Goal: Subscribe to service/newsletter

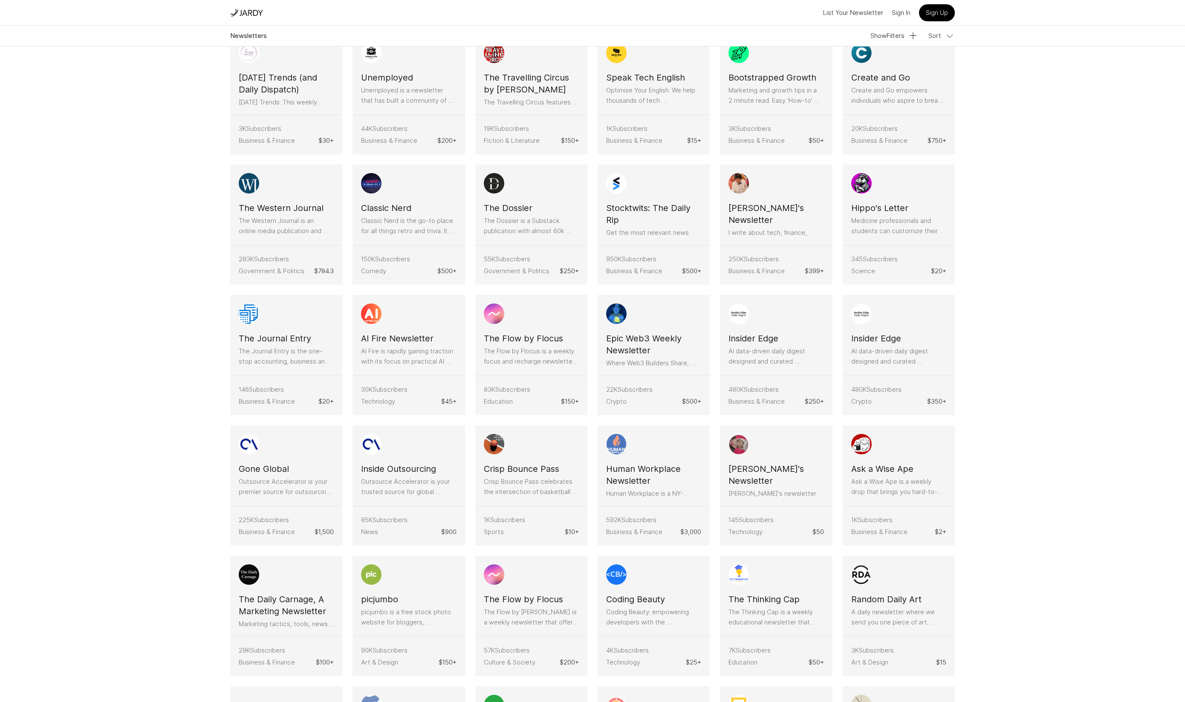
scroll to position [290, 0]
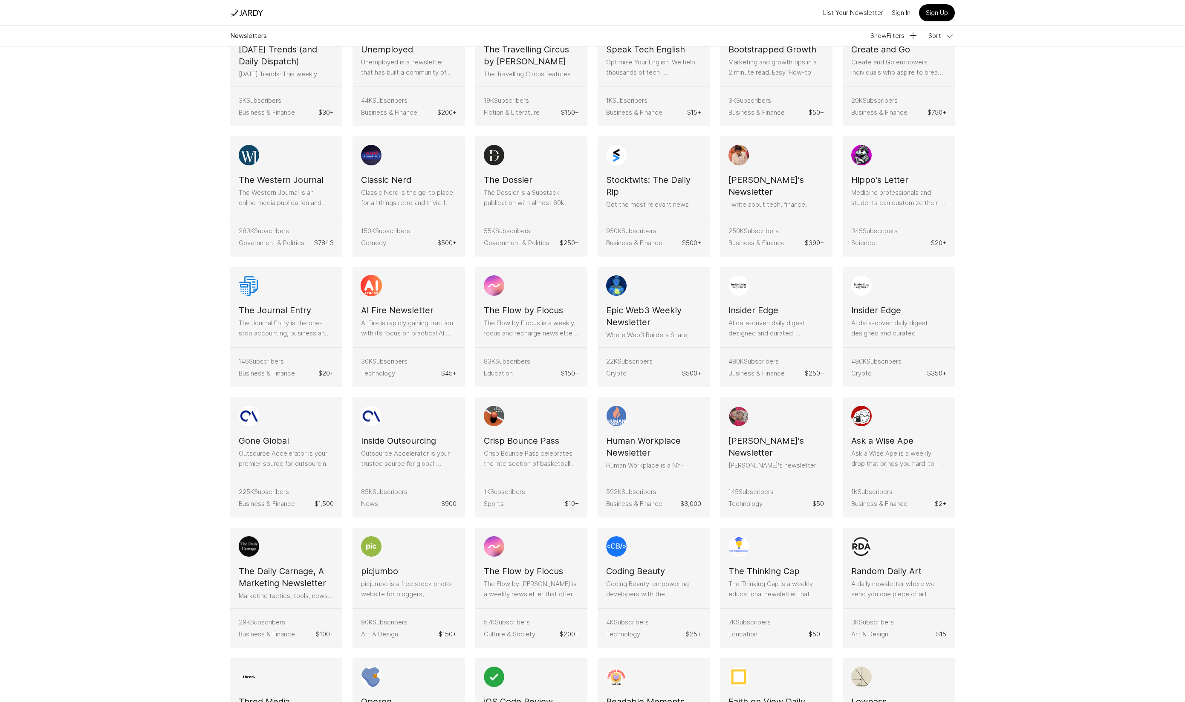
click at [392, 310] on h3 "AI Fire Newsletter" at bounding box center [397, 310] width 72 height 12
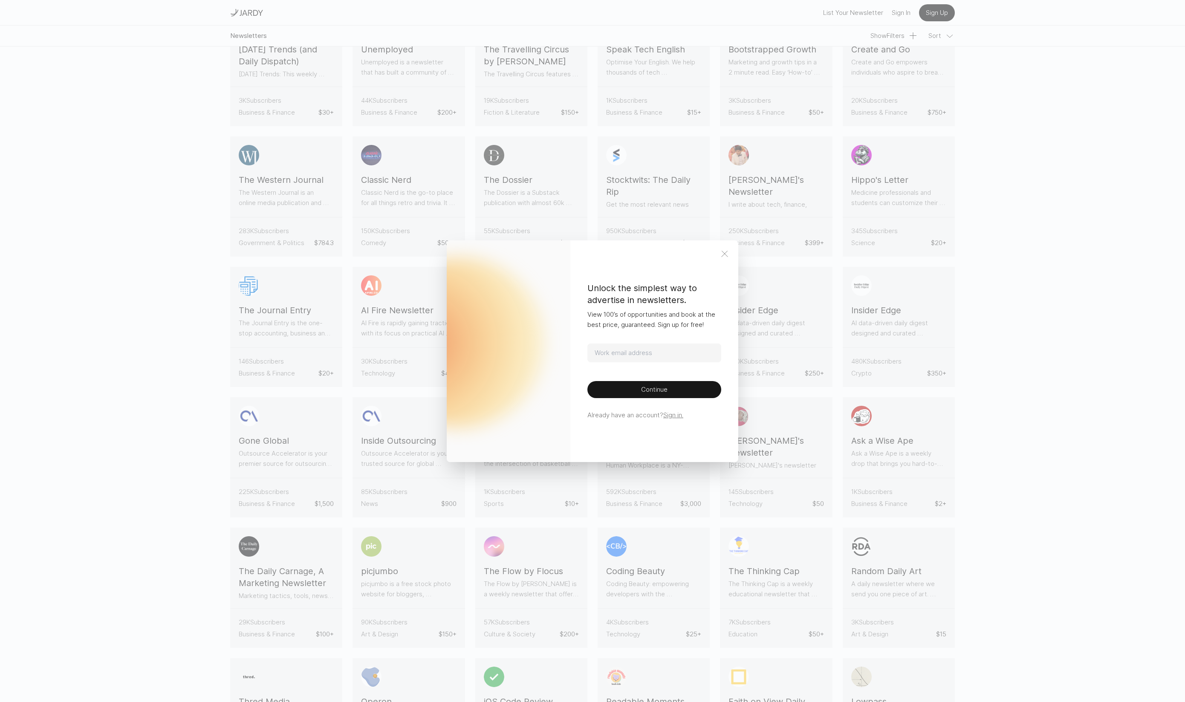
click at [724, 254] on icon at bounding box center [724, 254] width 10 height 10
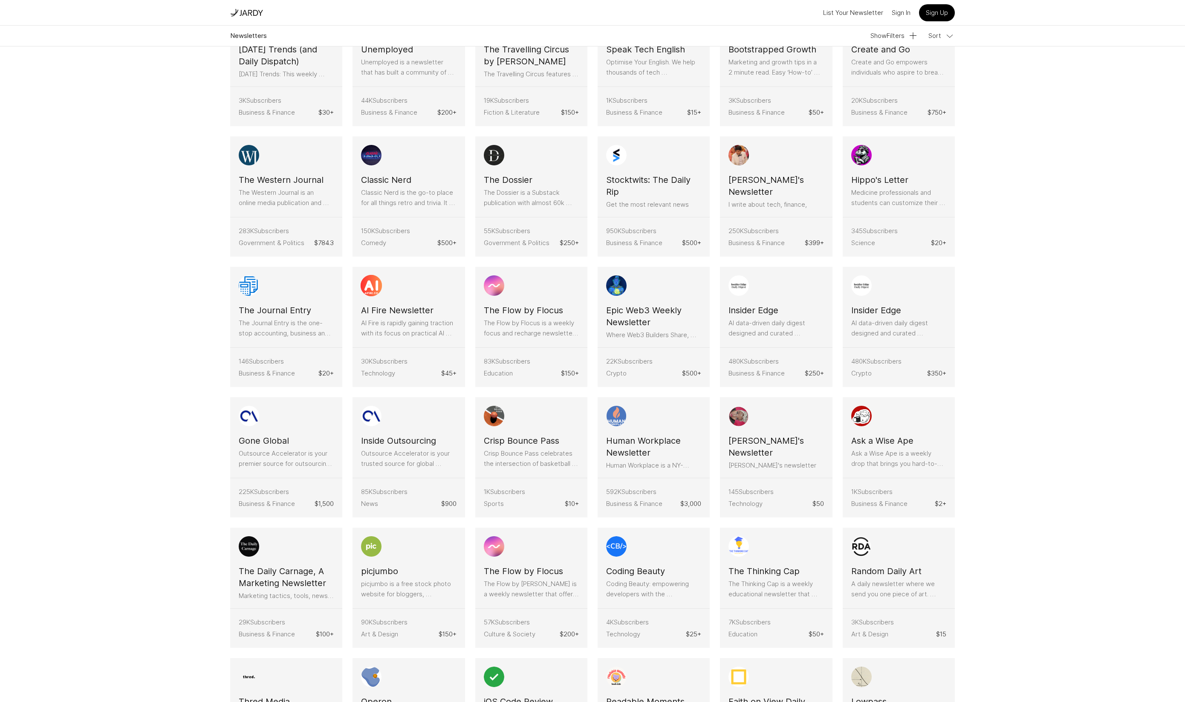
click at [395, 321] on p "AI Fire is rapidly gaining traction with its focus on practical AI guides and r…" at bounding box center [408, 328] width 95 height 20
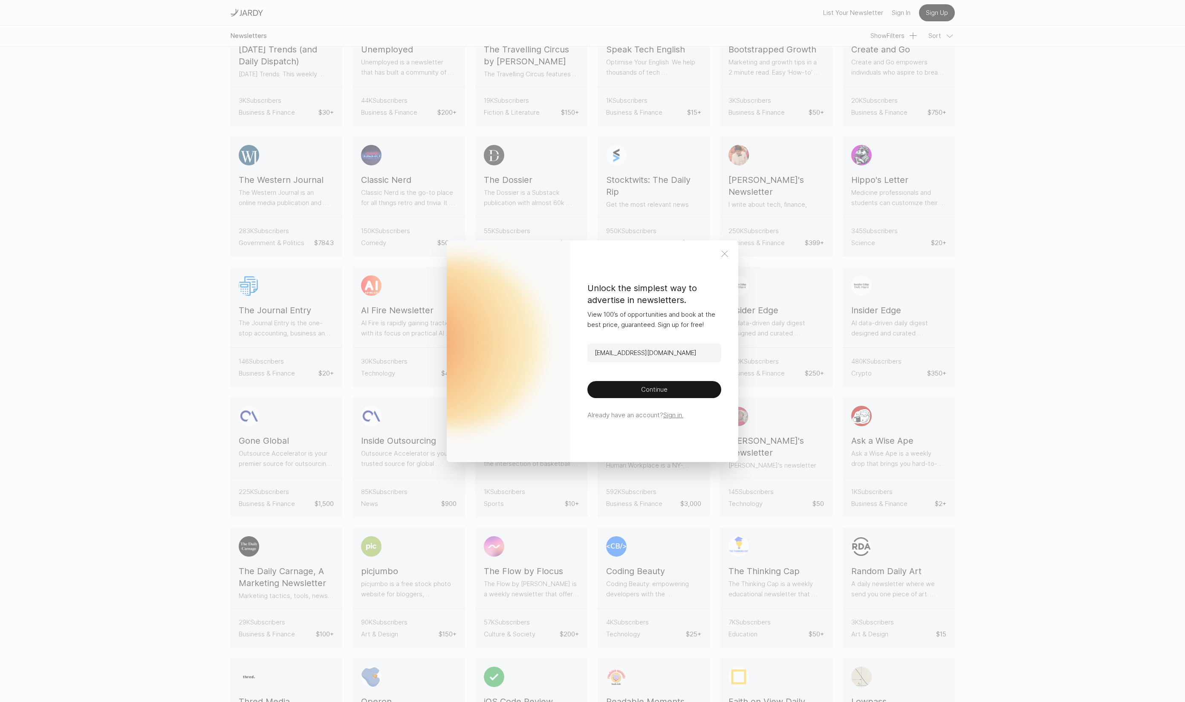
type input "[EMAIL_ADDRESS][DOMAIN_NAME]"
click at [587, 381] on button "Continue" at bounding box center [654, 389] width 134 height 17
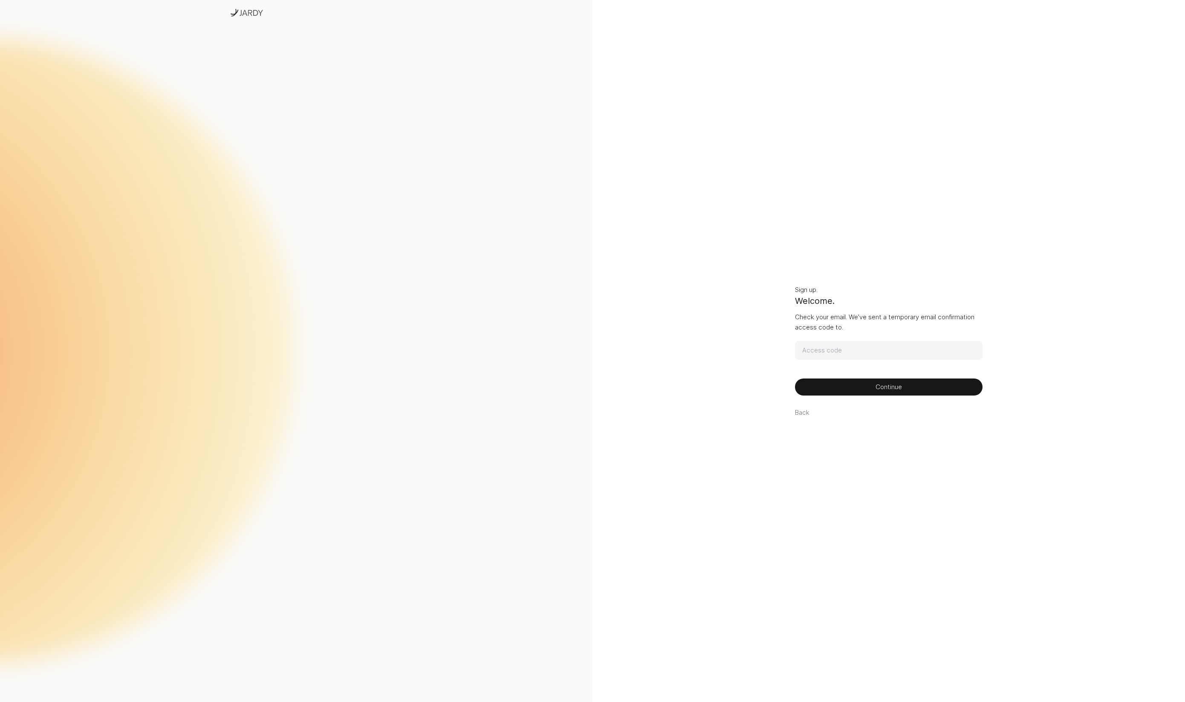
click at [245, 9] on img at bounding box center [251, 12] width 24 height 9
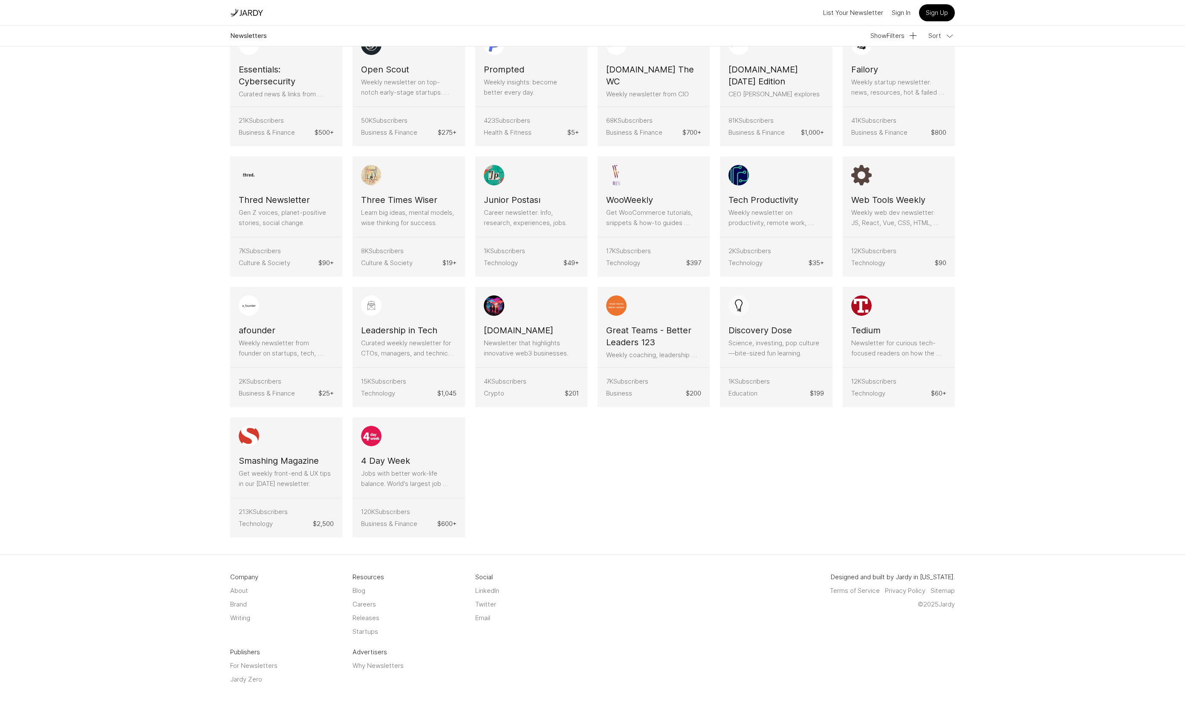
scroll to position [2242, 0]
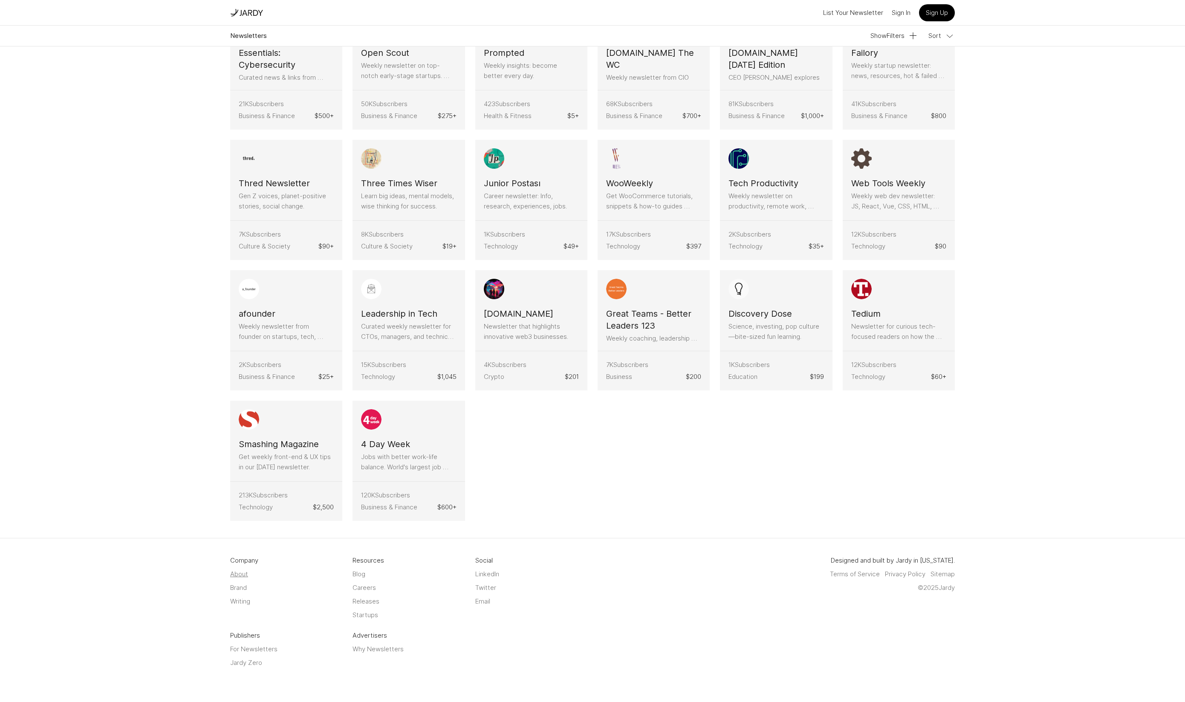
click at [241, 575] on link "About" at bounding box center [239, 574] width 18 height 10
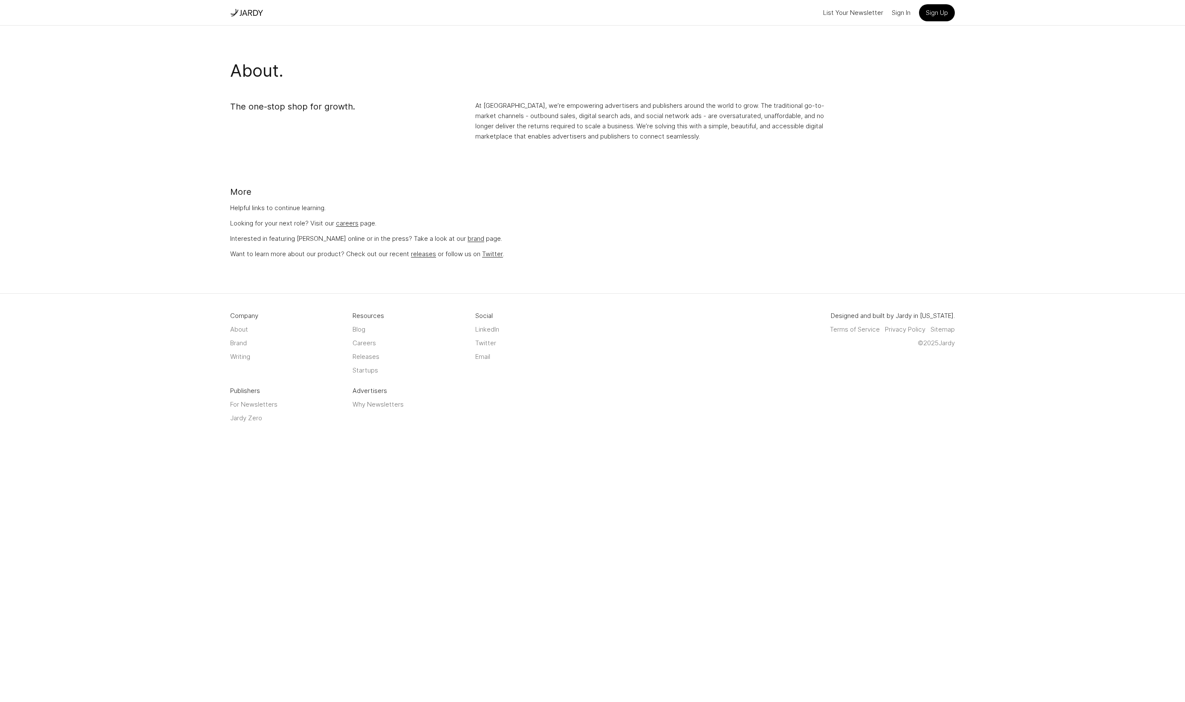
click at [280, 269] on body "List Your Newsletter Sign In Sign Up About. The one-stop shop for growth. At [G…" at bounding box center [592, 228] width 1185 height 457
